Goal: Task Accomplishment & Management: Manage account settings

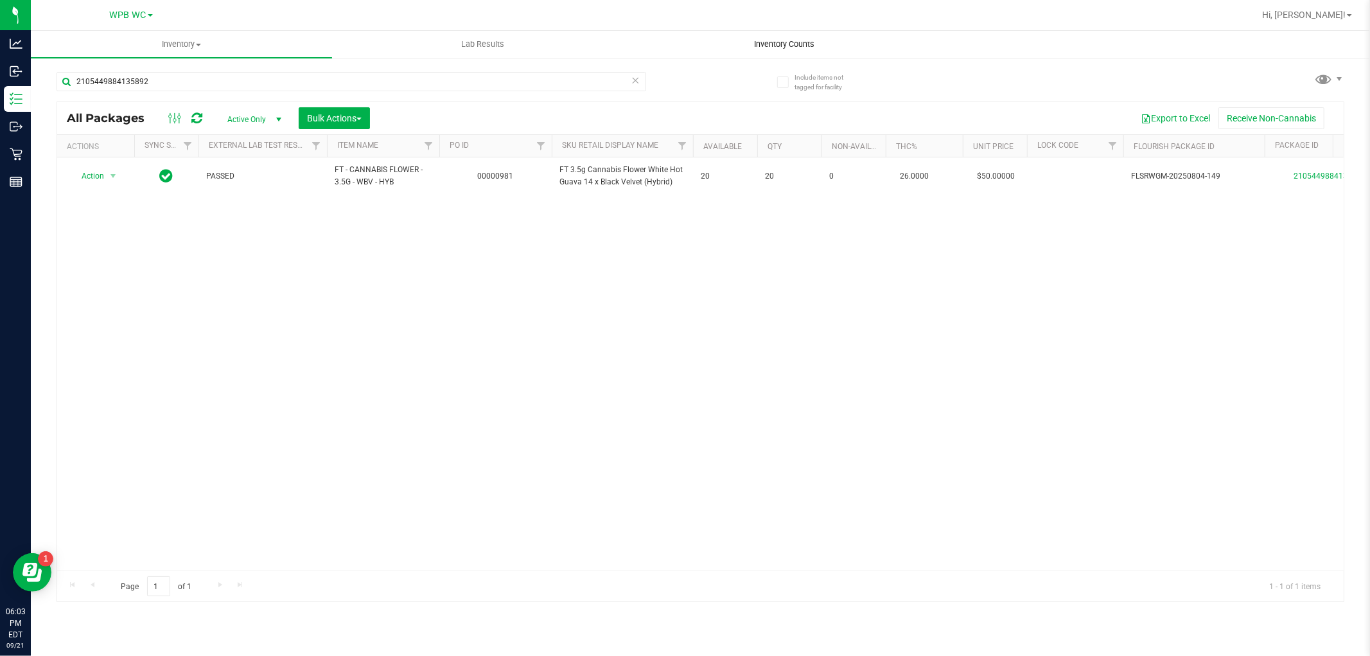
click at [788, 41] on span "Inventory Counts" at bounding box center [783, 45] width 95 height 12
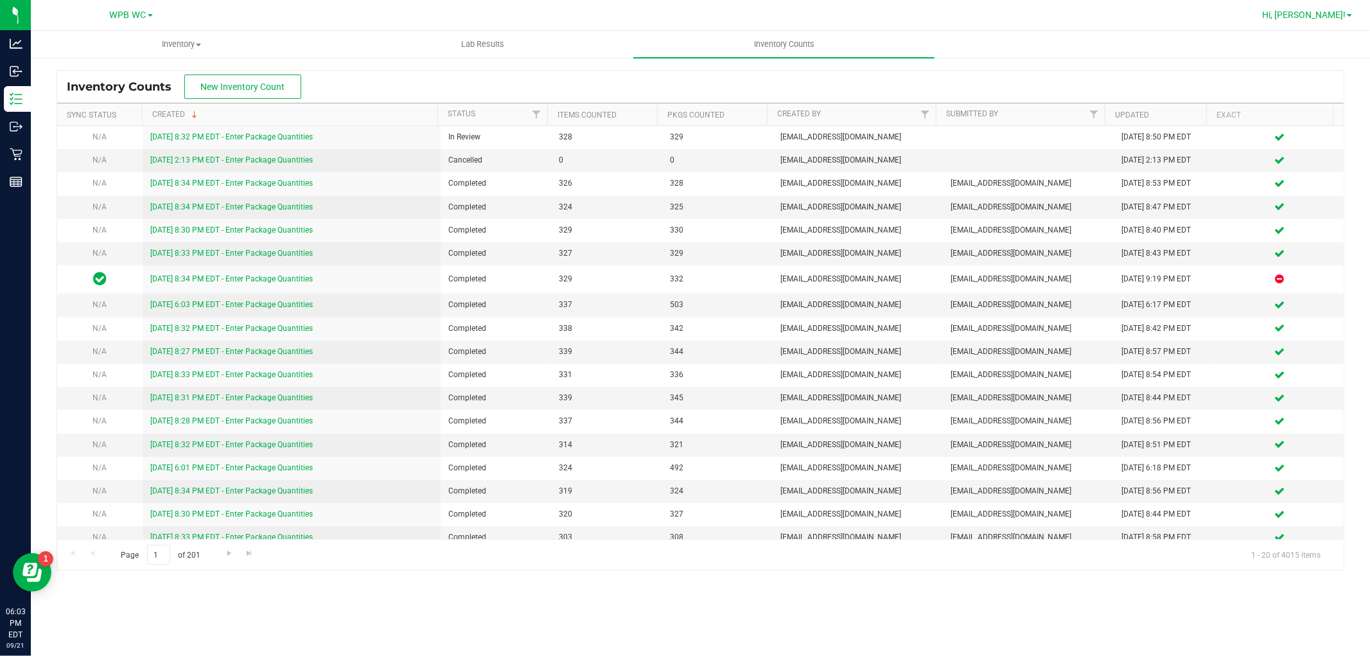
click at [1341, 12] on span "Hi, [PERSON_NAME]!" at bounding box center [1303, 15] width 83 height 10
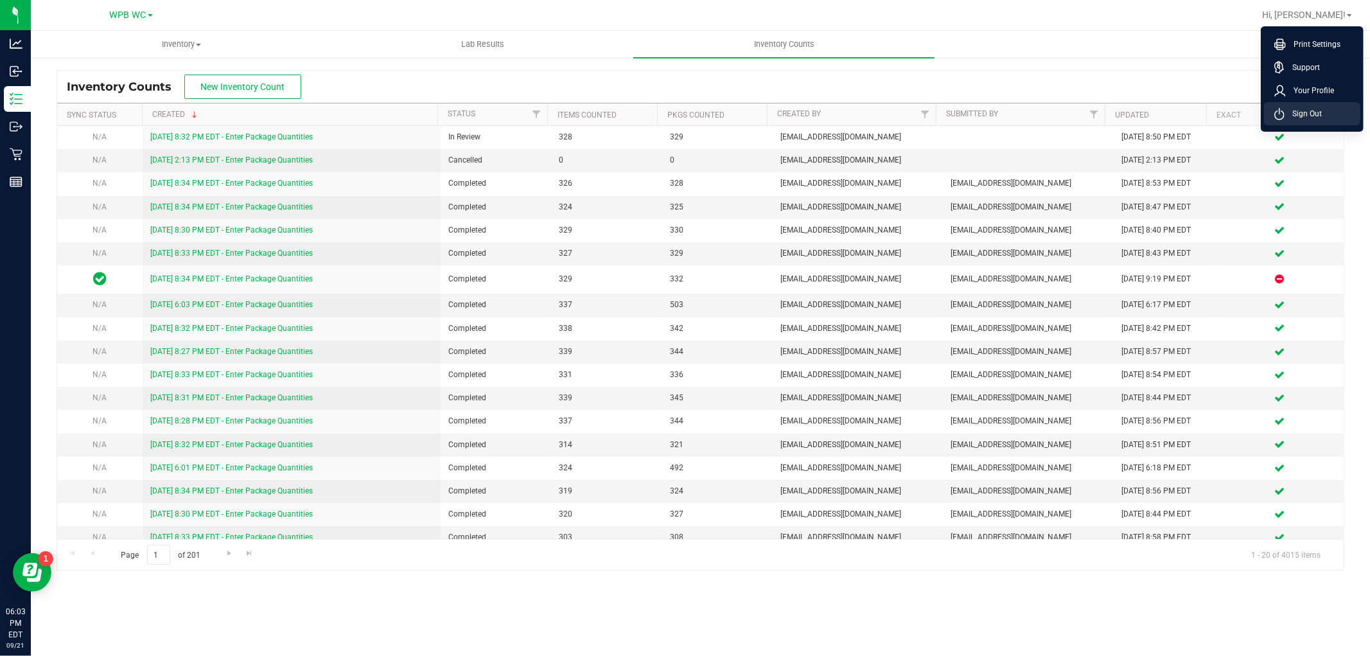
click at [1318, 112] on span "Sign Out" at bounding box center [1302, 113] width 37 height 13
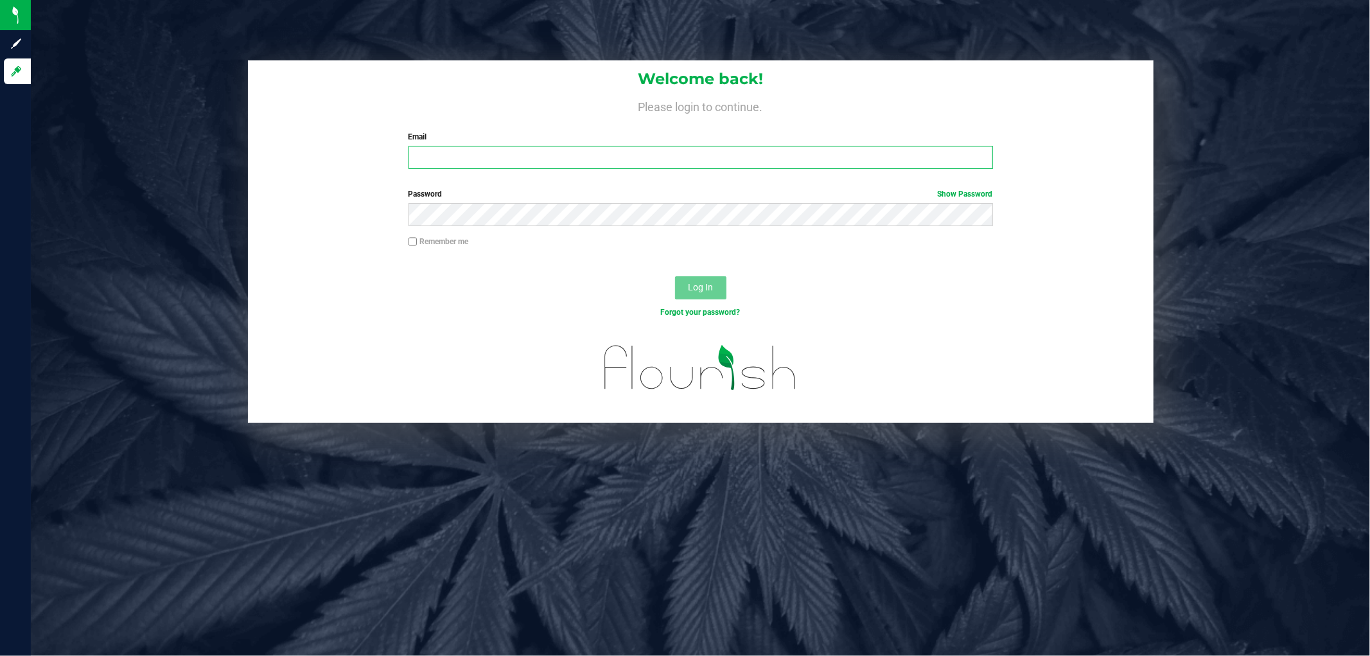
click at [715, 158] on input "Email" at bounding box center [700, 157] width 584 height 23
type input "[EMAIL_ADDRESS][DOMAIN_NAME]"
click at [675, 276] on button "Log In" at bounding box center [700, 287] width 51 height 23
